Goal: Transaction & Acquisition: Book appointment/travel/reservation

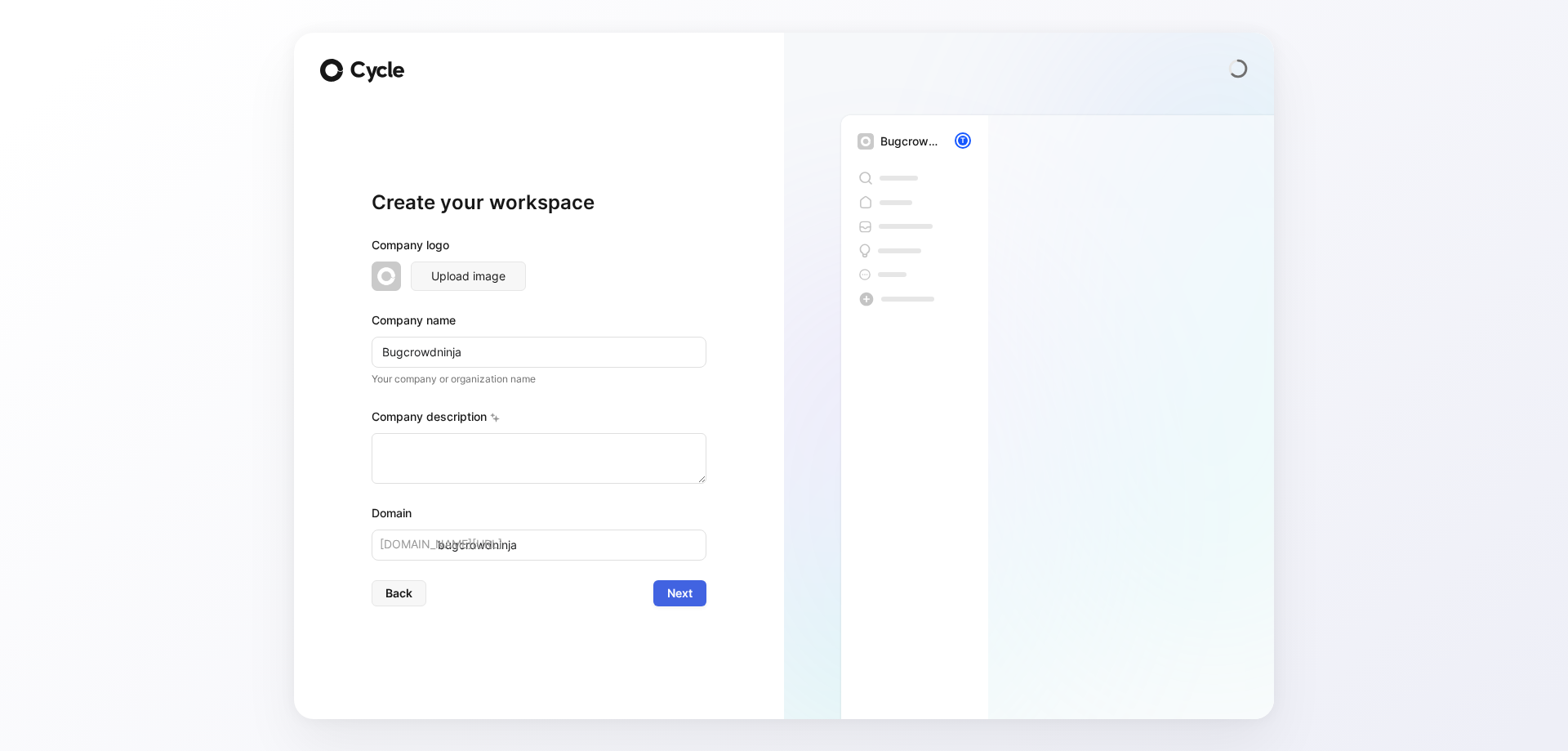
click at [662, 590] on button "Next" at bounding box center [680, 592] width 54 height 26
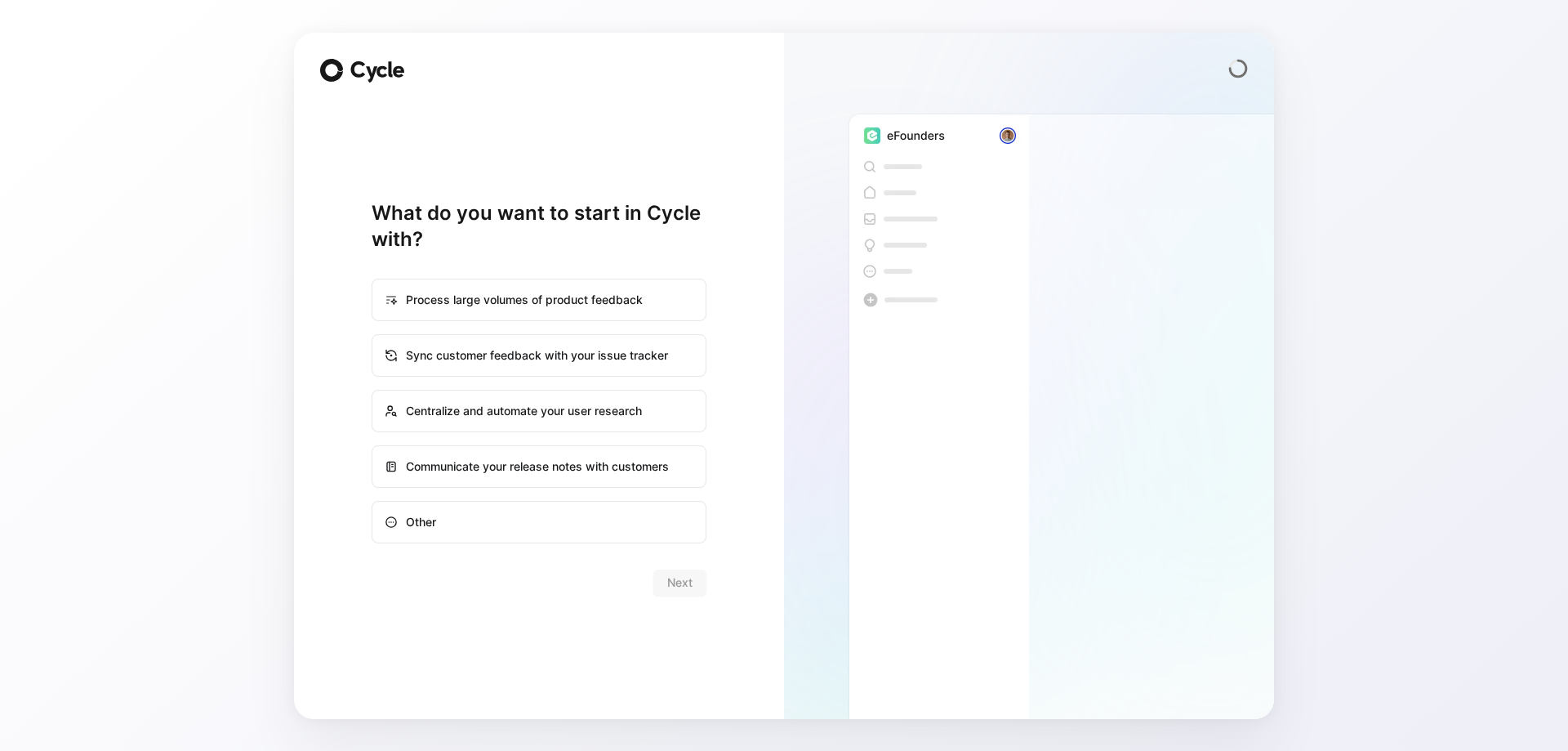
click at [589, 494] on div "Process large volumes of product feedback Sync customer feedback with your issu…" at bounding box center [539, 411] width 334 height 265
click at [603, 476] on div "Communicate your release notes with customers" at bounding box center [539, 466] width 332 height 39
click at [374, 447] on input "Communicate your release notes with customers" at bounding box center [373, 446] width 1 height 1
radio input "true"
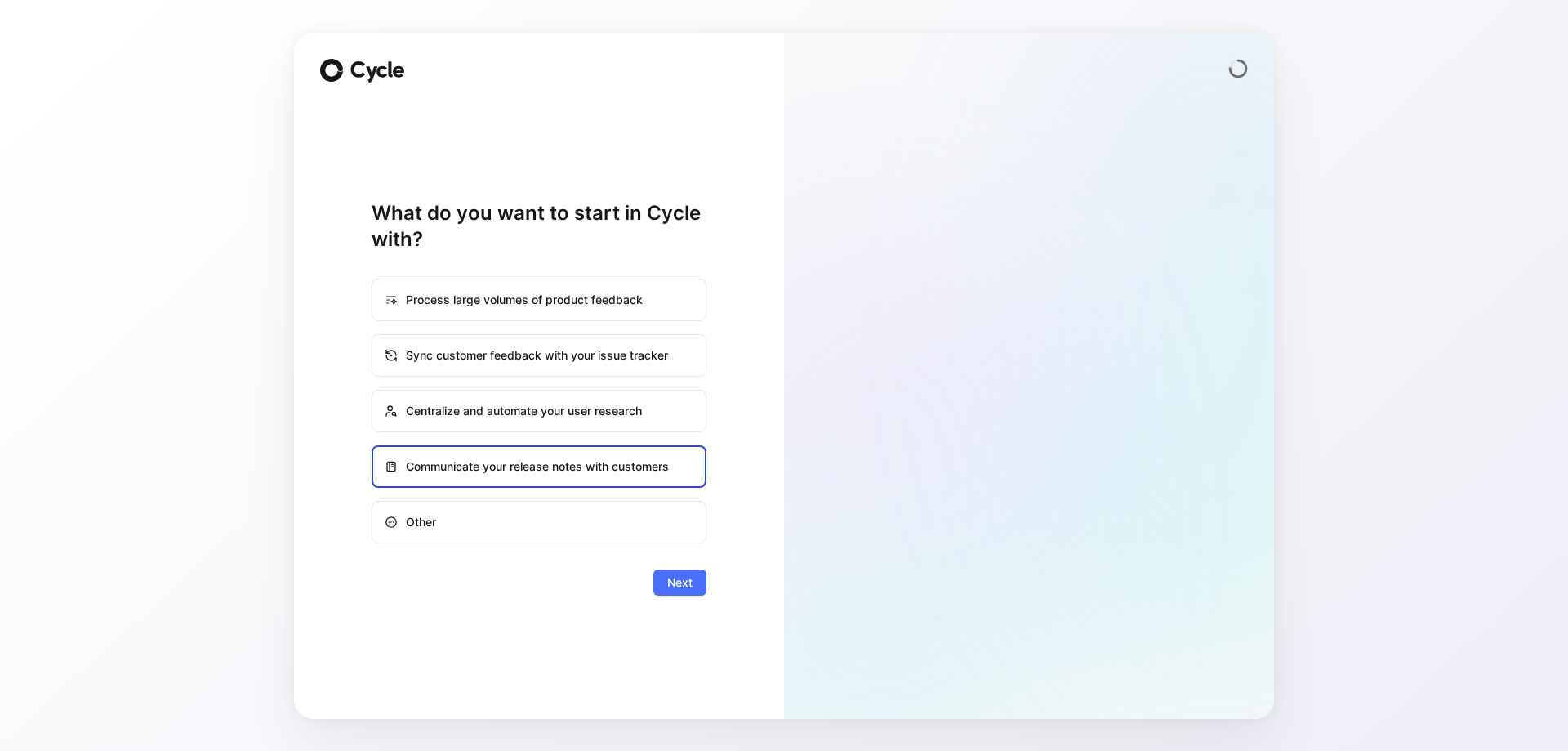
click at [701, 600] on div "What do you want to start in Cycle with? Process large volumes of product feedb…" at bounding box center [539, 397] width 334 height 590
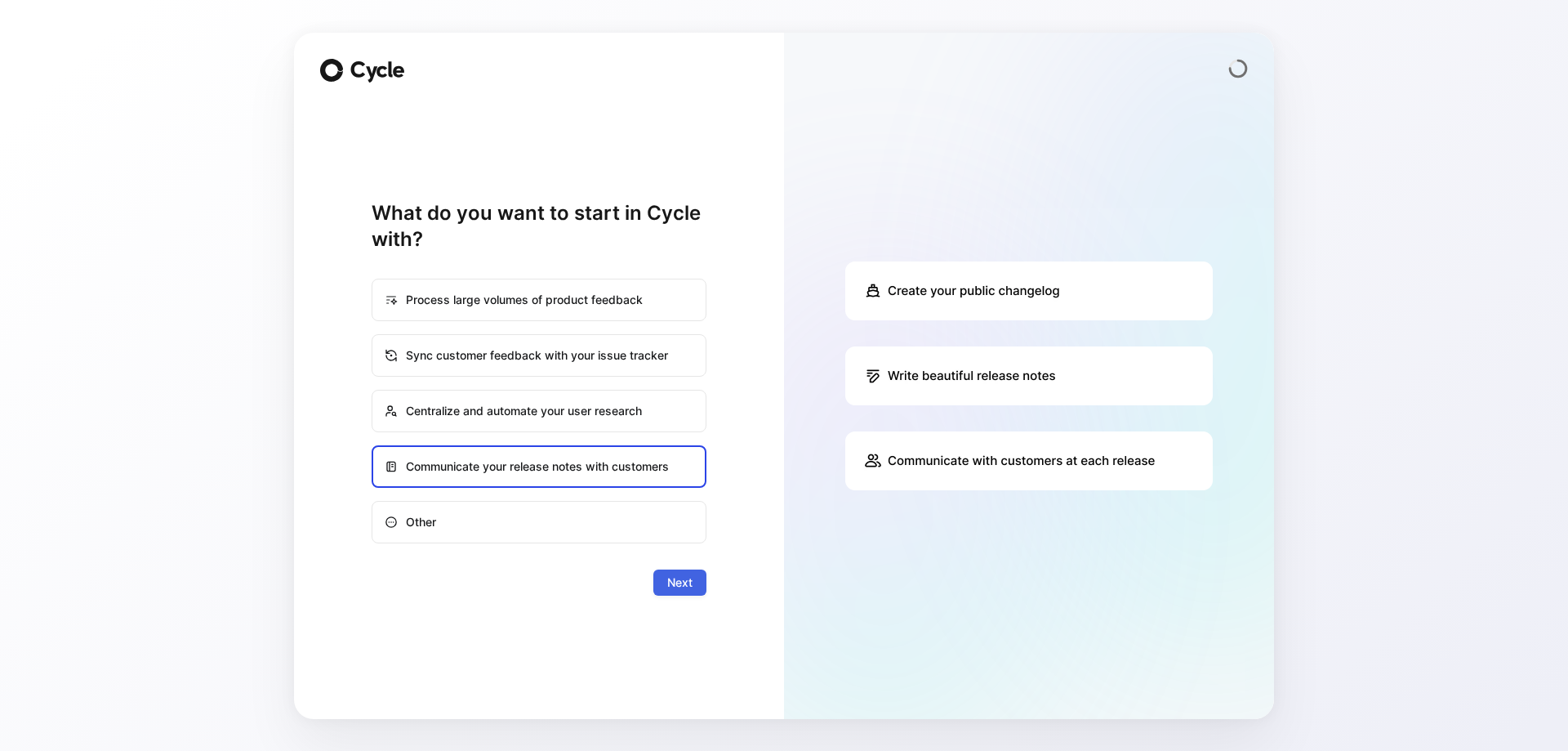
click at [692, 582] on button "Next" at bounding box center [680, 582] width 54 height 26
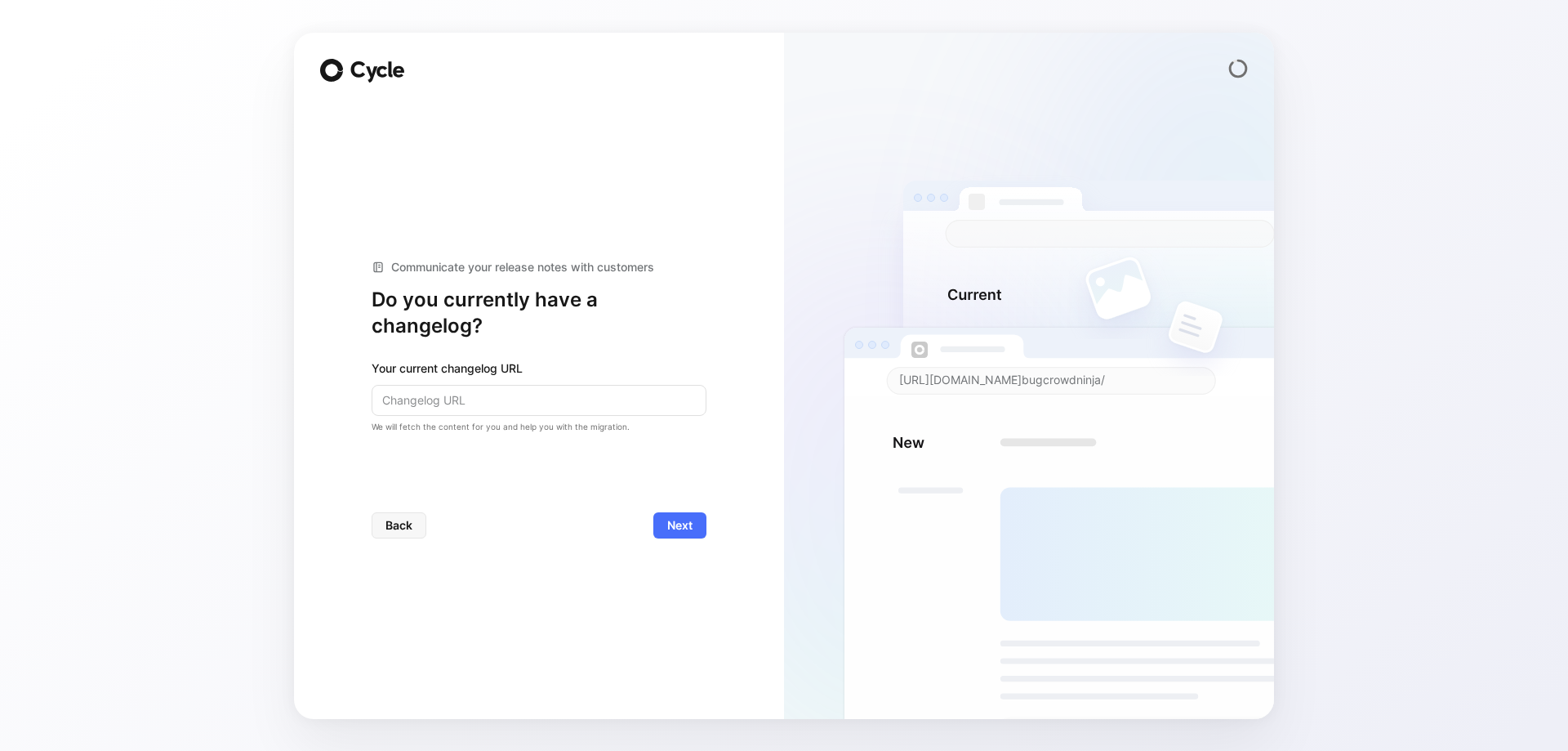
click at [576, 393] on input at bounding box center [539, 400] width 334 height 31
click at [669, 543] on div "Communicate your release notes with customers Do you currently have a changelog…" at bounding box center [539, 397] width 334 height 590
click at [676, 532] on span "Next" at bounding box center [679, 525] width 26 height 20
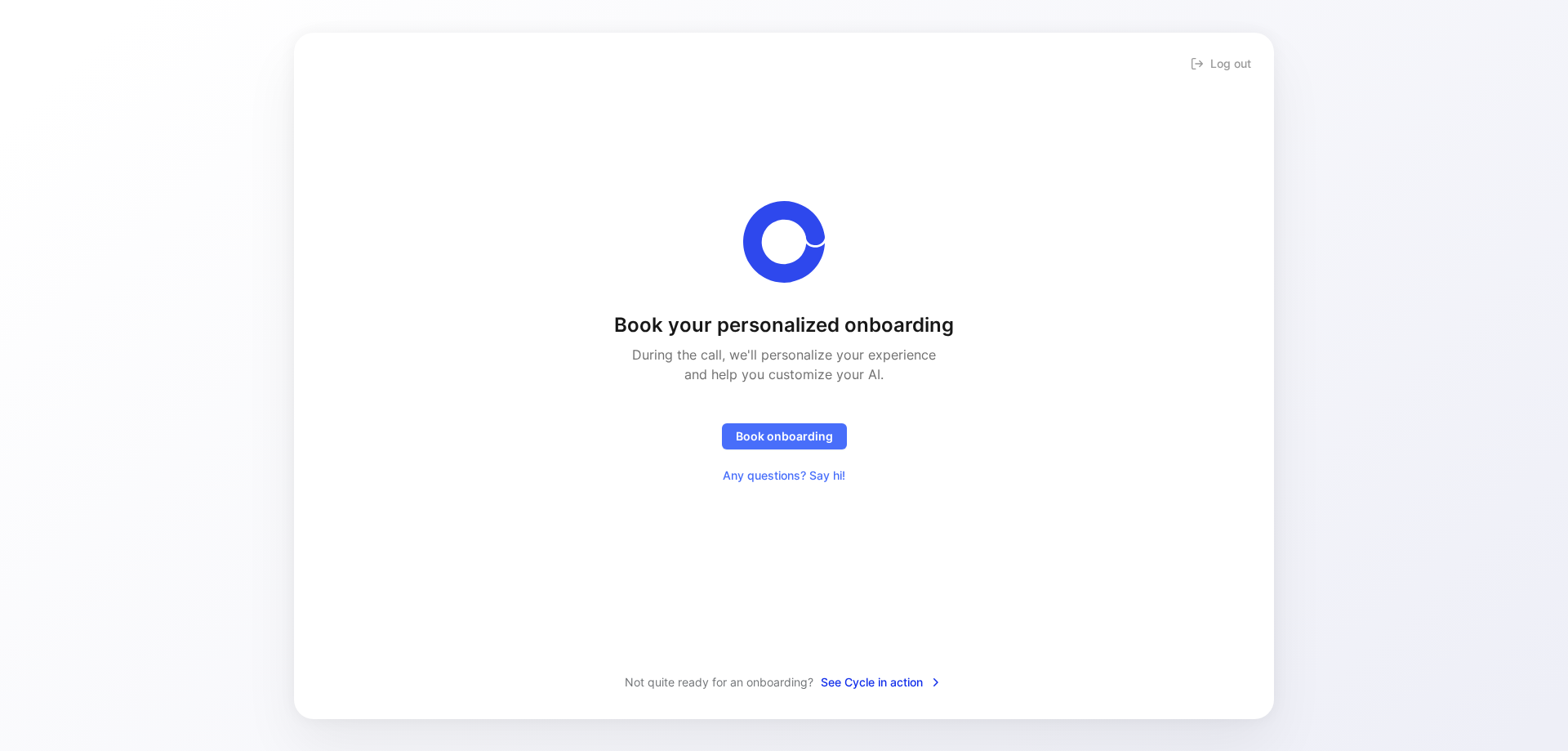
click at [868, 688] on span "See Cycle in action" at bounding box center [881, 682] width 121 height 20
click at [795, 479] on span "Any questions? Say hi!" at bounding box center [784, 475] width 122 height 20
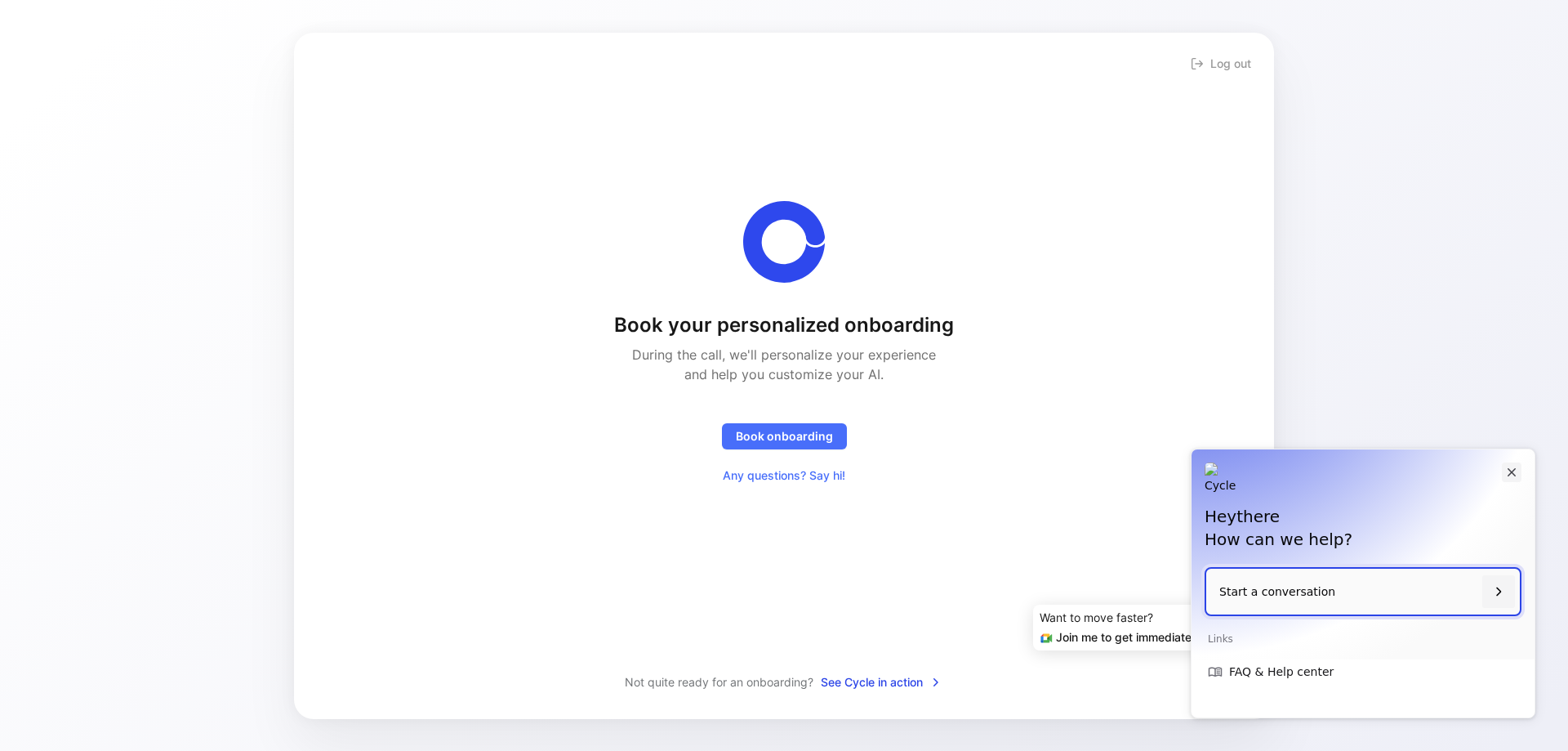
click at [1514, 480] on button "Close" at bounding box center [1512, 472] width 20 height 20
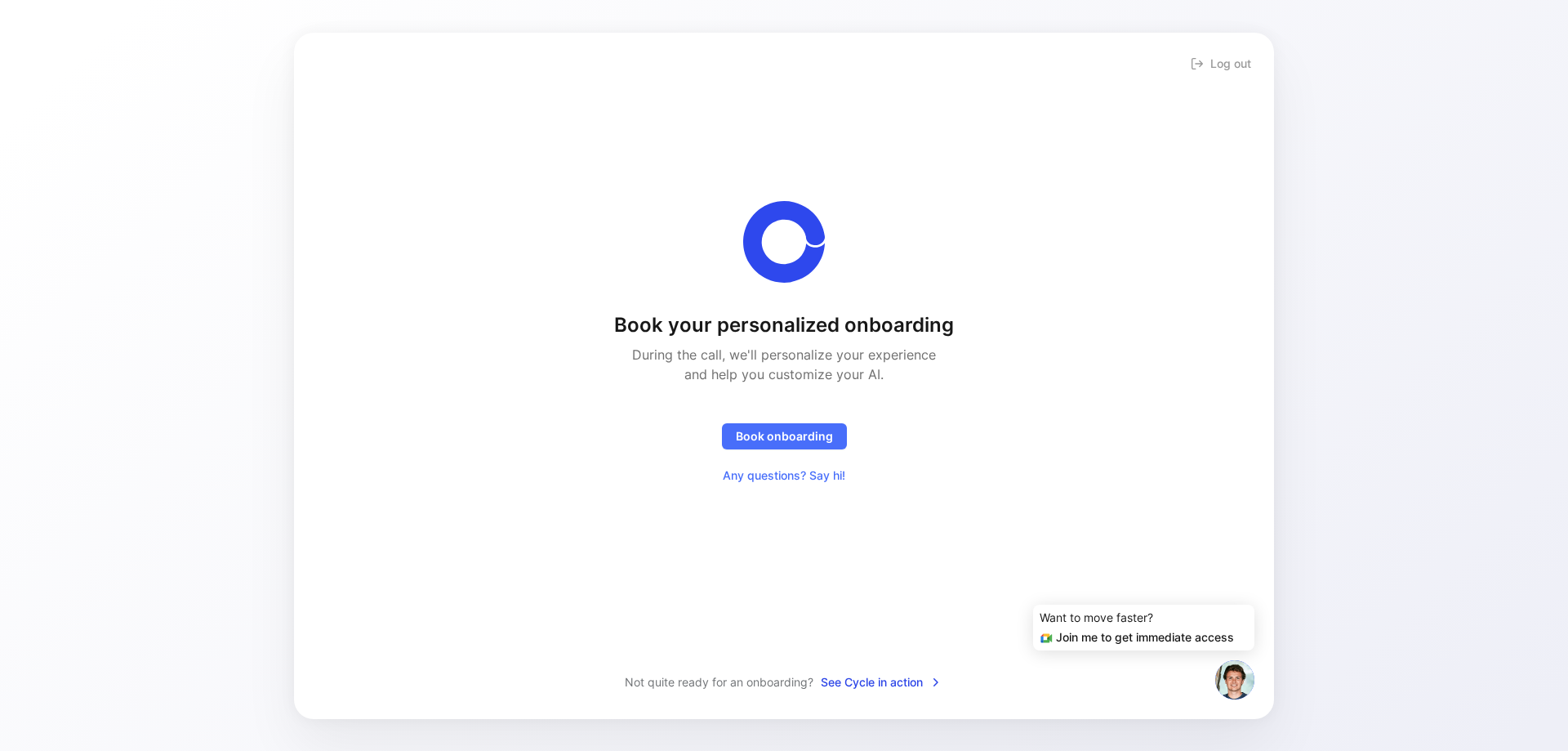
click at [1366, 276] on div "Log out Book your personalized onboarding During the call, we'll personalize yo…" at bounding box center [784, 376] width 1568 height 751
click at [738, 437] on span "Book onboarding" at bounding box center [784, 436] width 97 height 20
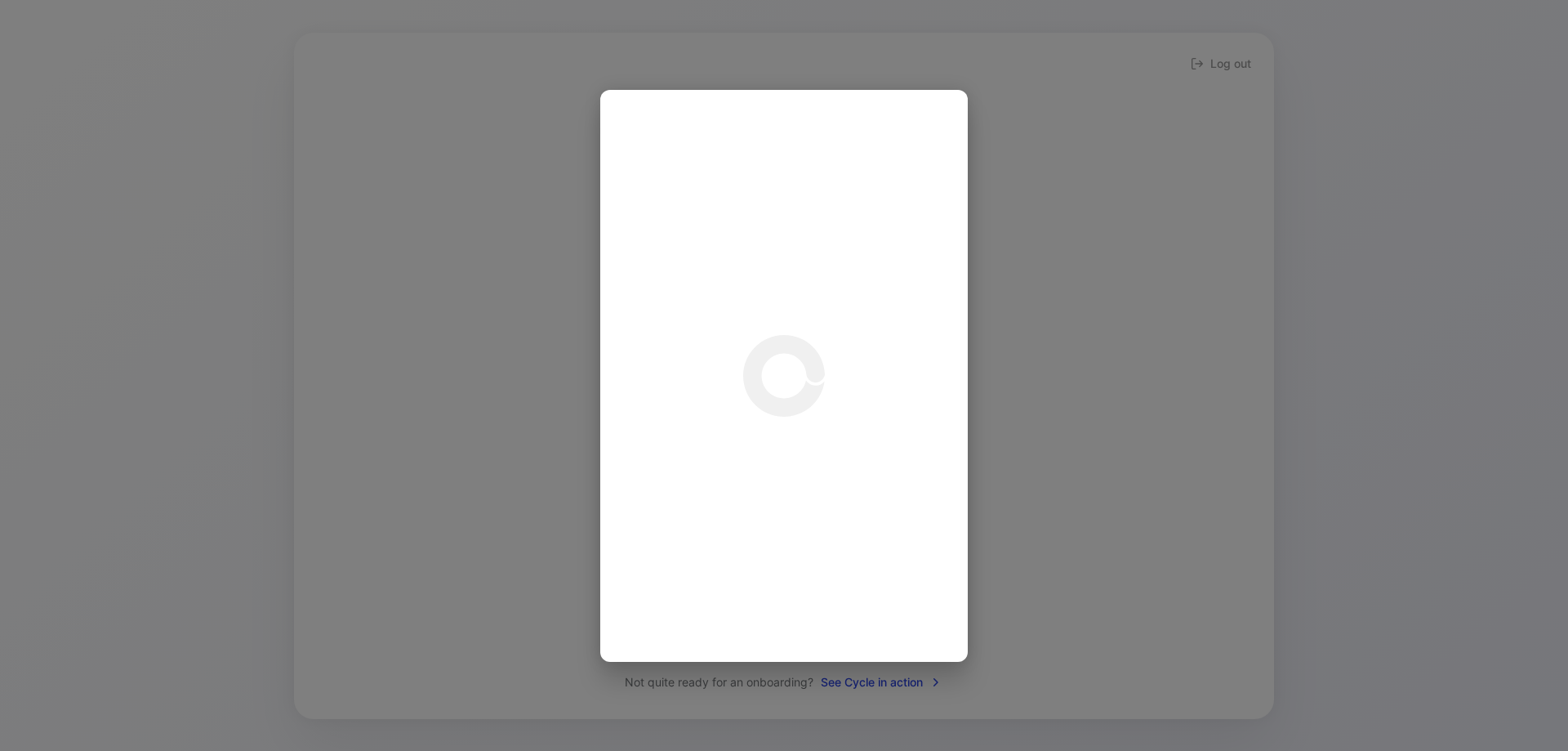
click at [470, 184] on div at bounding box center [784, 376] width 1568 height 751
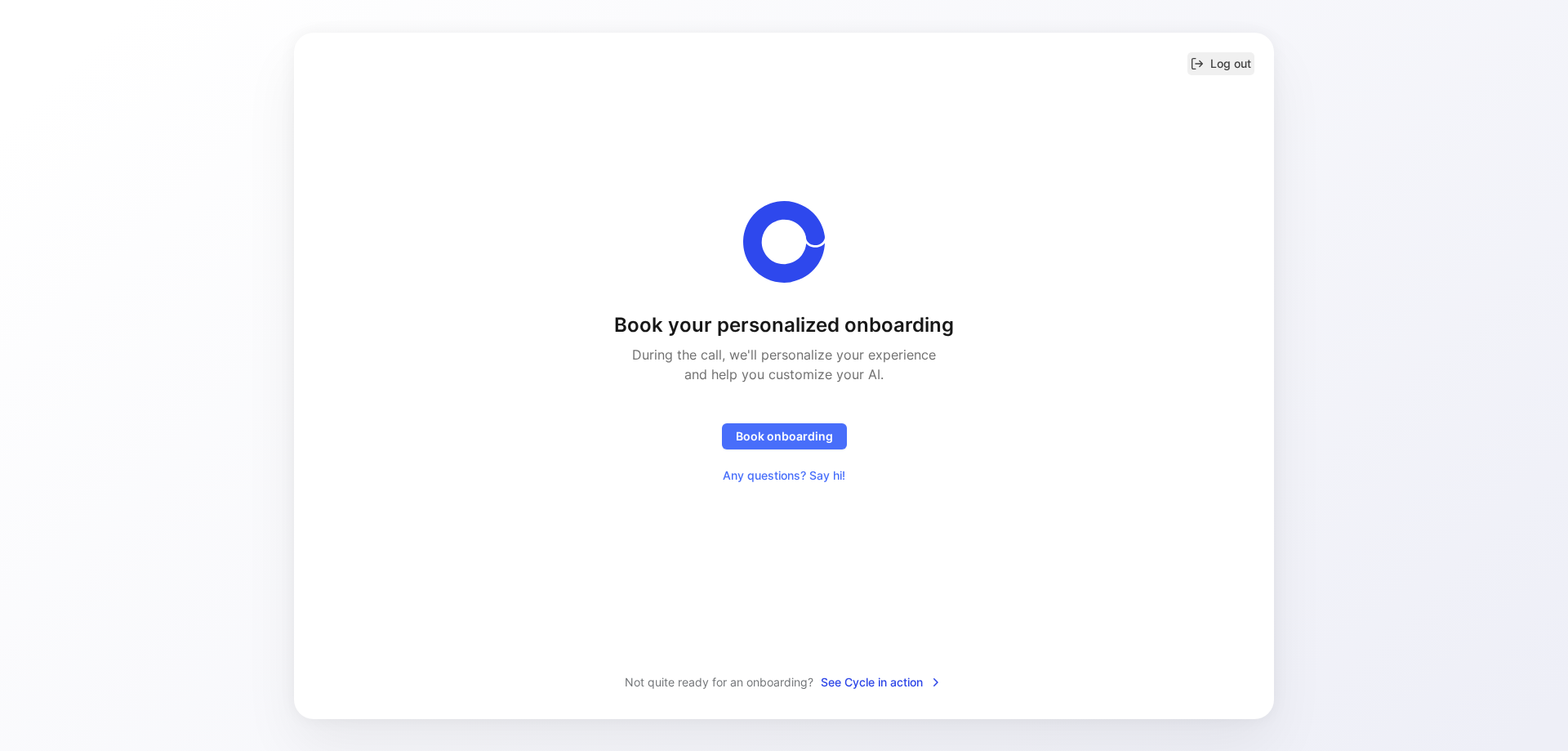
click at [1223, 58] on button "Log out" at bounding box center [1221, 64] width 67 height 23
click at [854, 689] on span "See Cycle in action" at bounding box center [881, 682] width 121 height 20
